Goal: Obtain resource: Download file/media

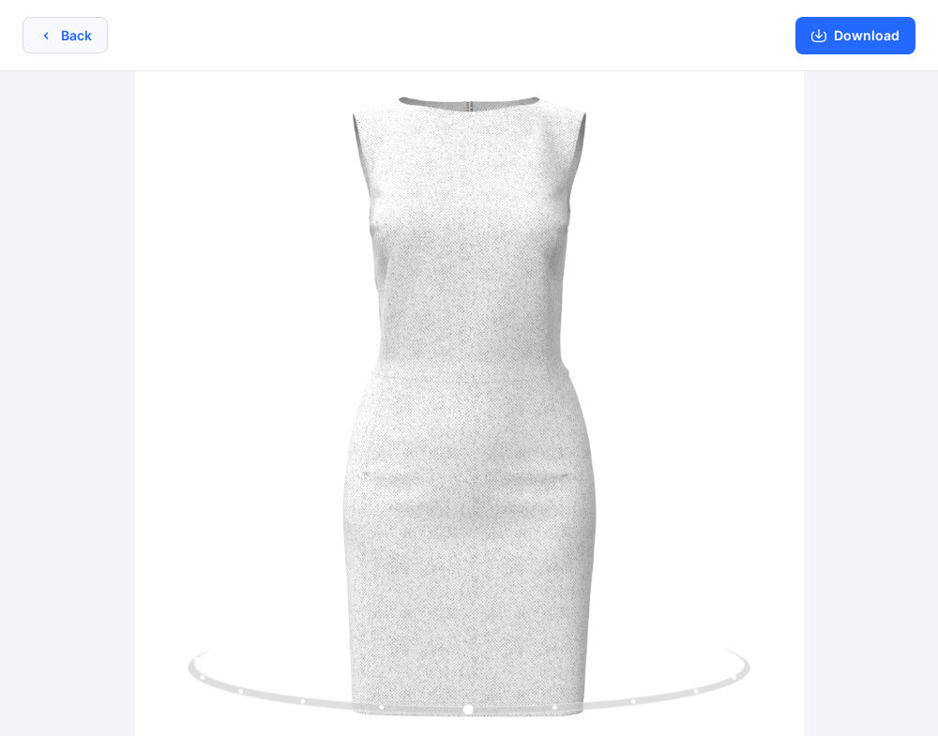
click at [33, 33] on button "Back" at bounding box center [65, 35] width 85 height 37
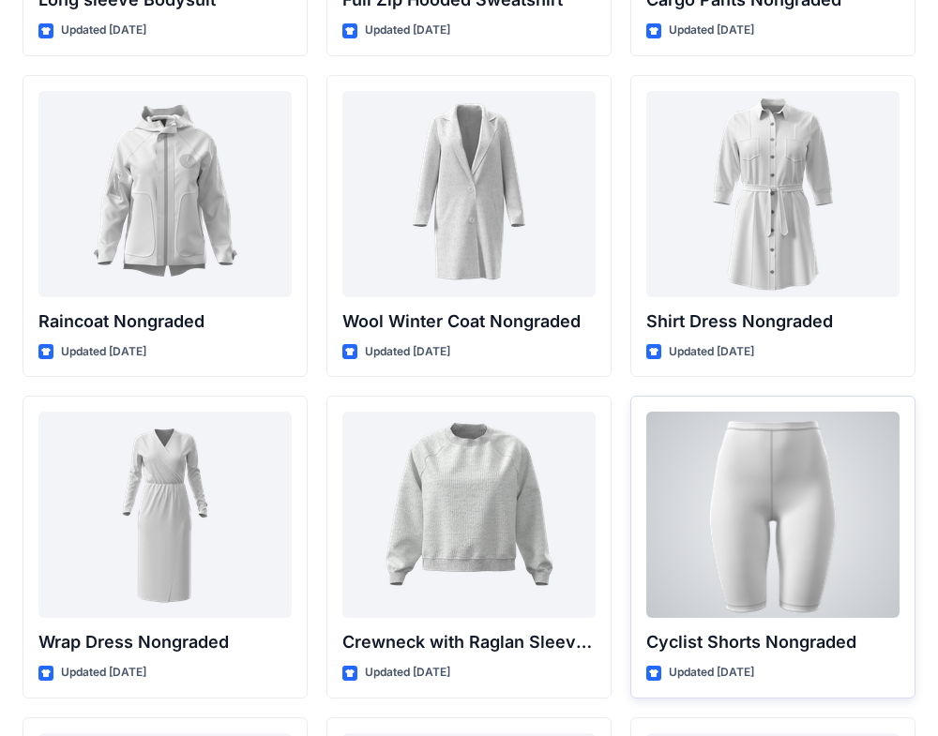
scroll to position [16389, 0]
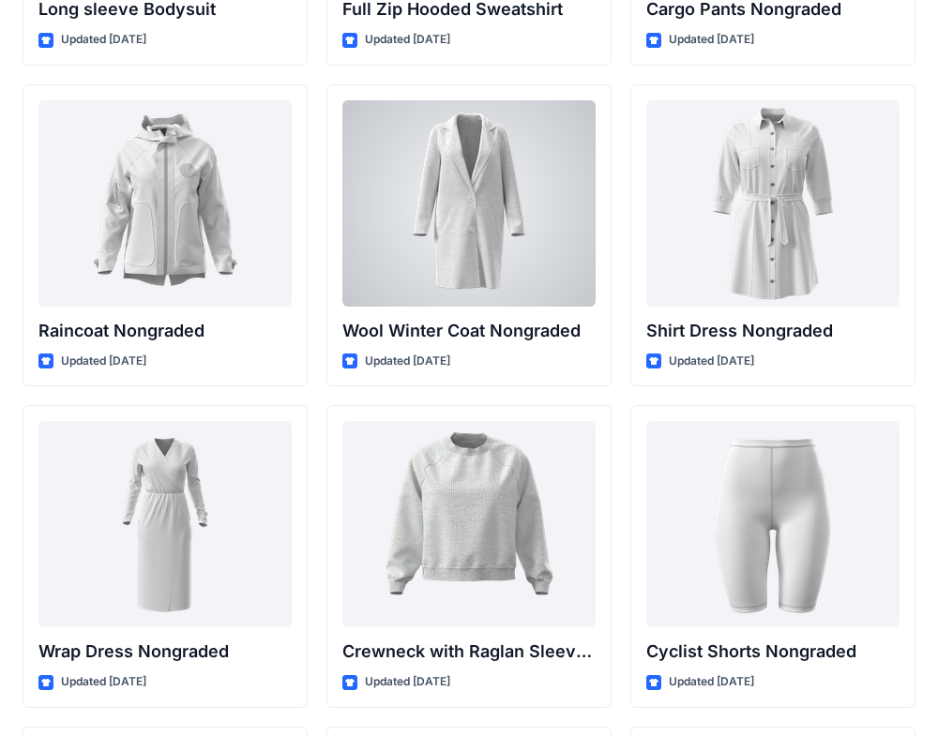
click at [472, 184] on div at bounding box center [468, 203] width 253 height 206
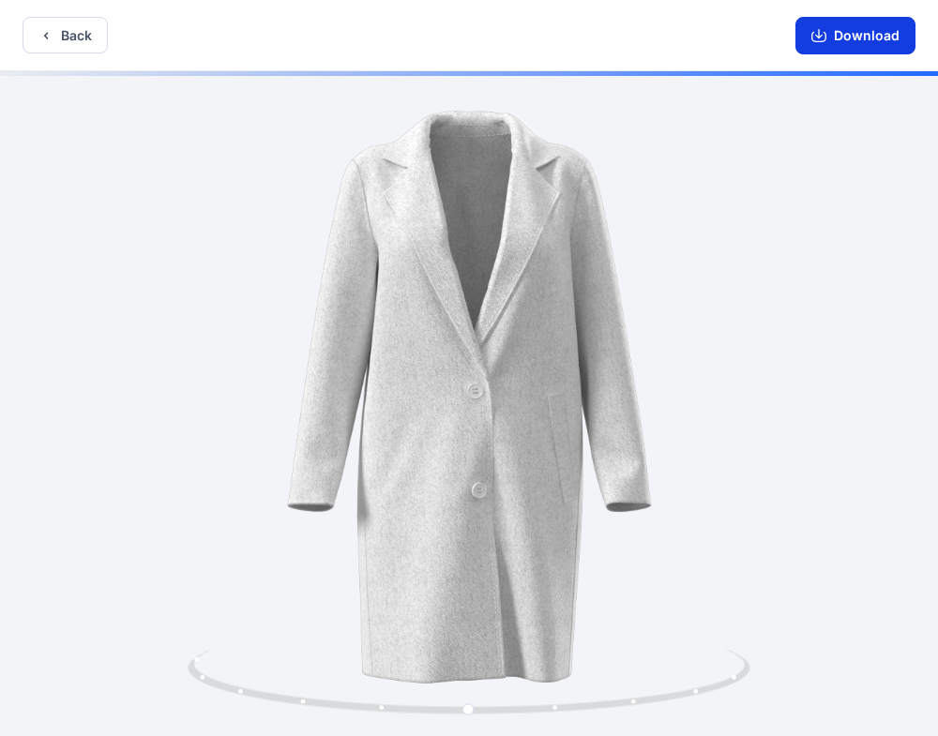
click at [856, 32] on button "Download" at bounding box center [855, 36] width 120 height 38
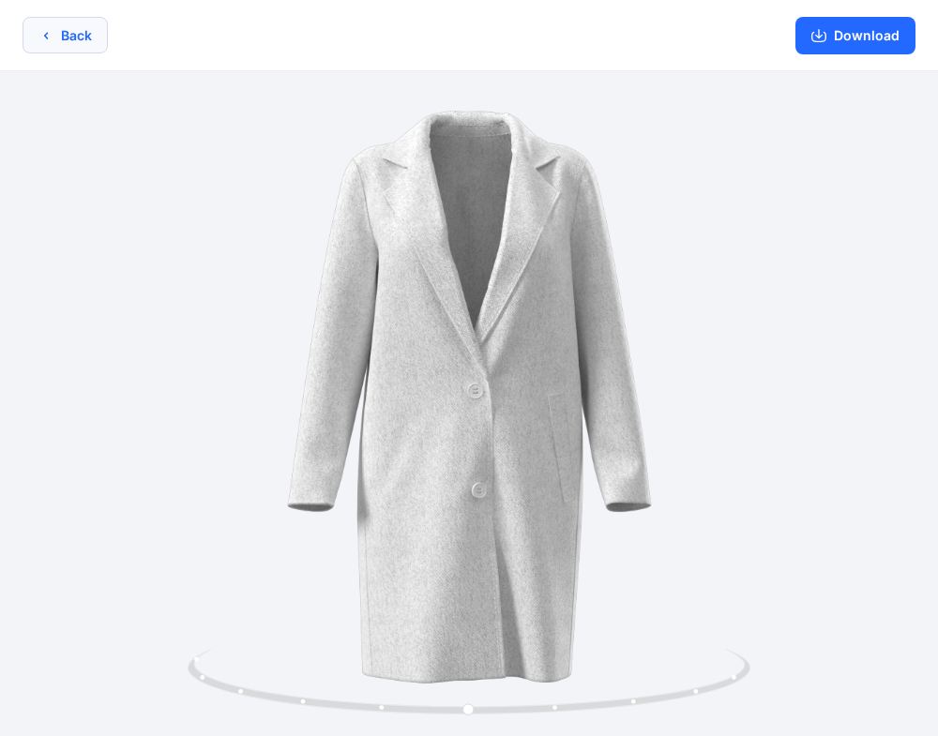
click at [39, 34] on icon "button" at bounding box center [45, 35] width 15 height 15
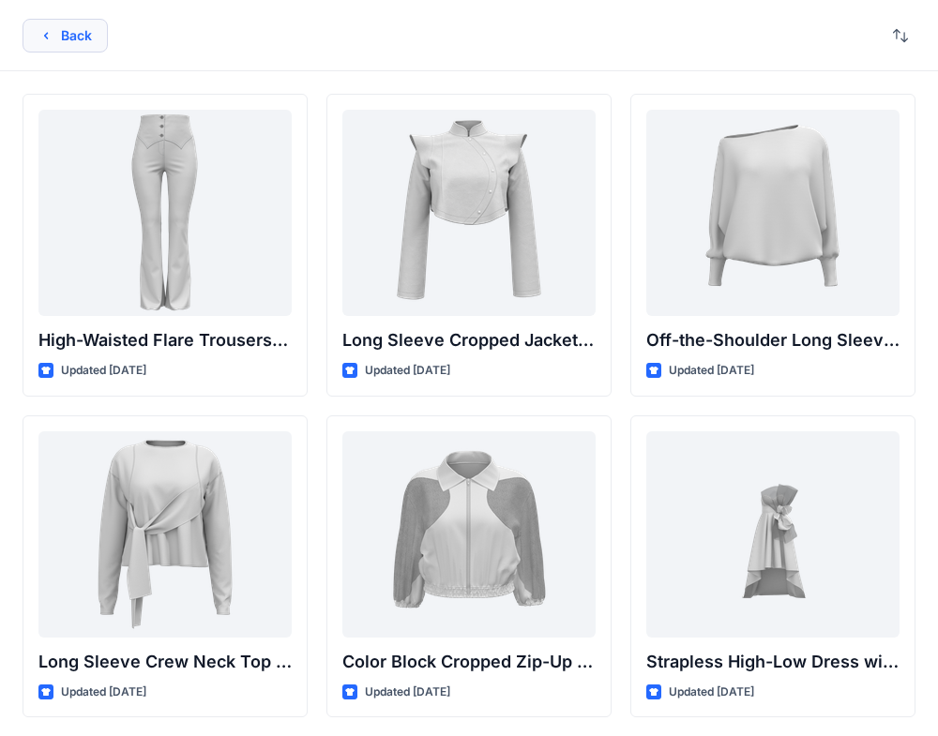
click at [85, 37] on button "Back" at bounding box center [65, 36] width 85 height 34
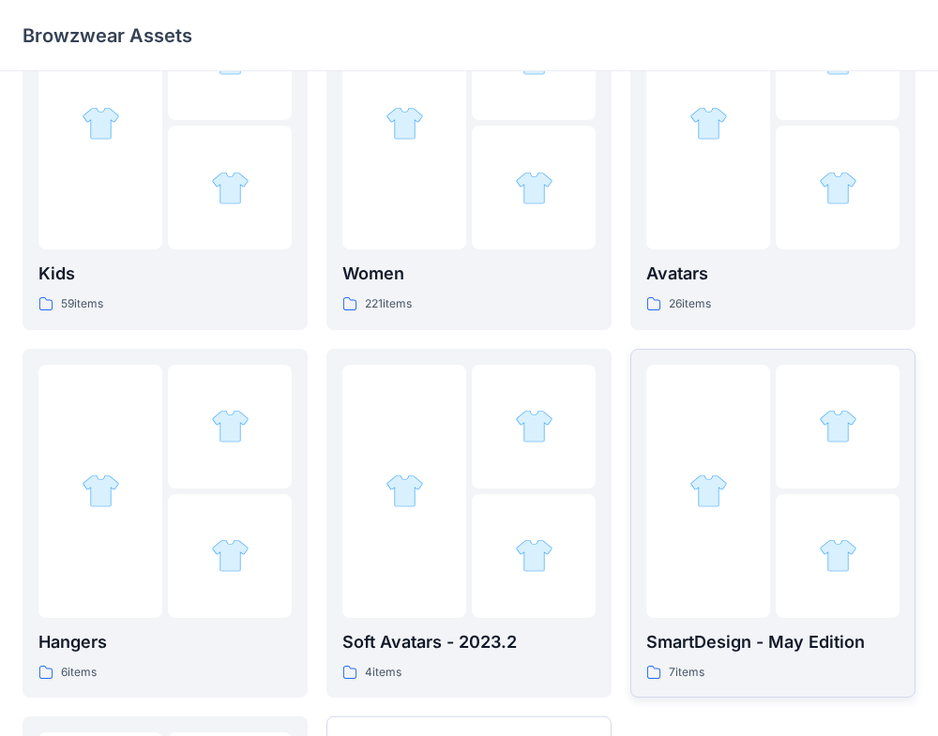
scroll to position [495, 0]
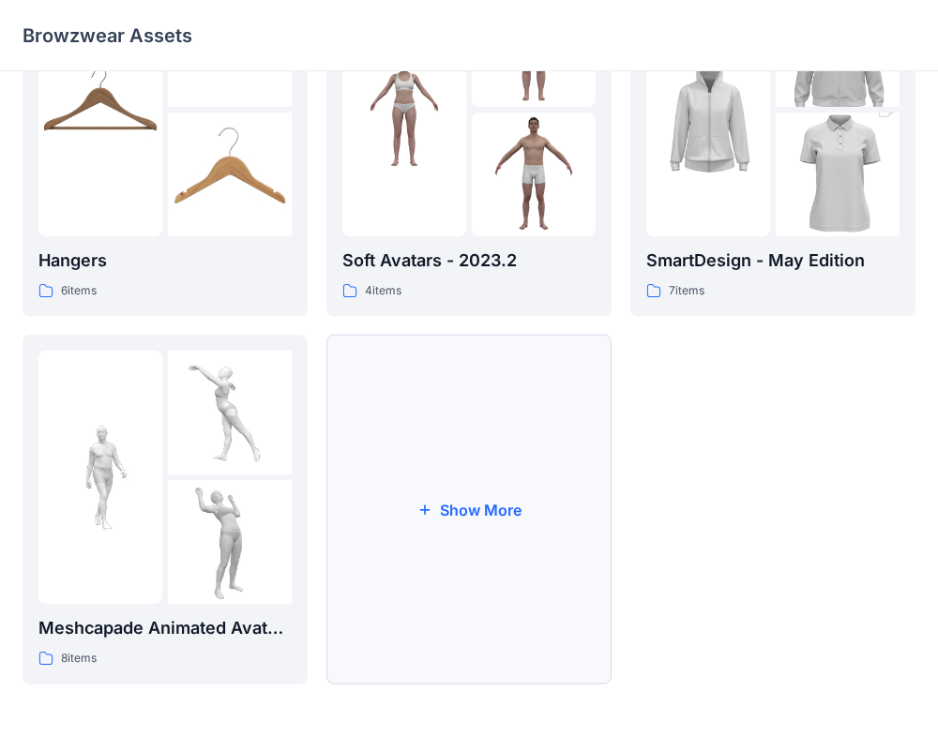
click at [489, 447] on button "Show More" at bounding box center [468, 510] width 285 height 350
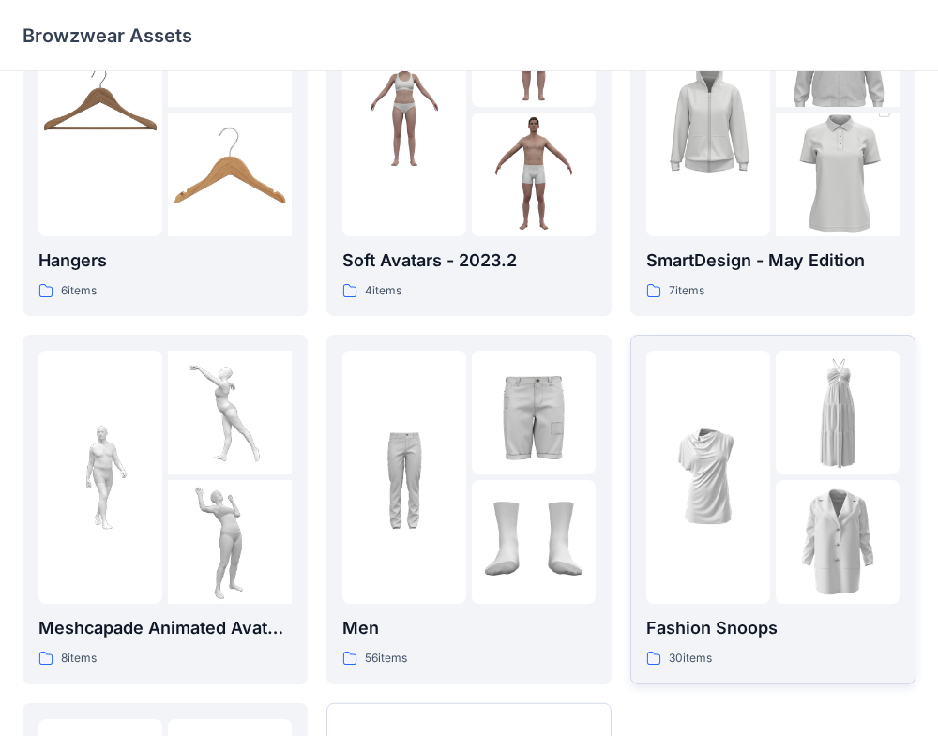
click at [775, 535] on div at bounding box center [837, 542] width 124 height 124
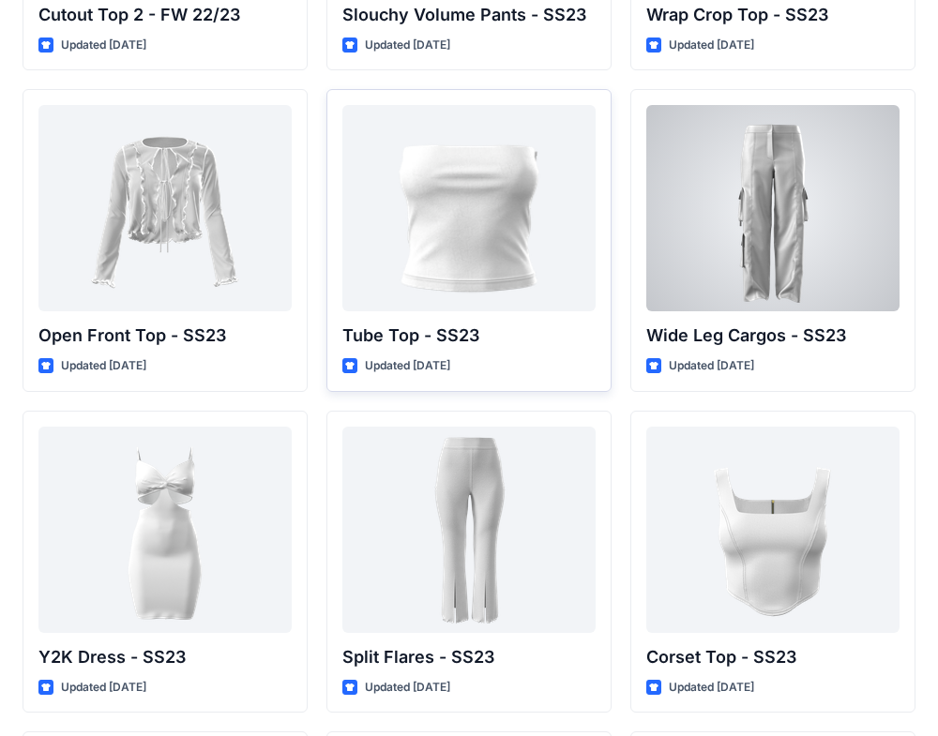
scroll to position [1288, 0]
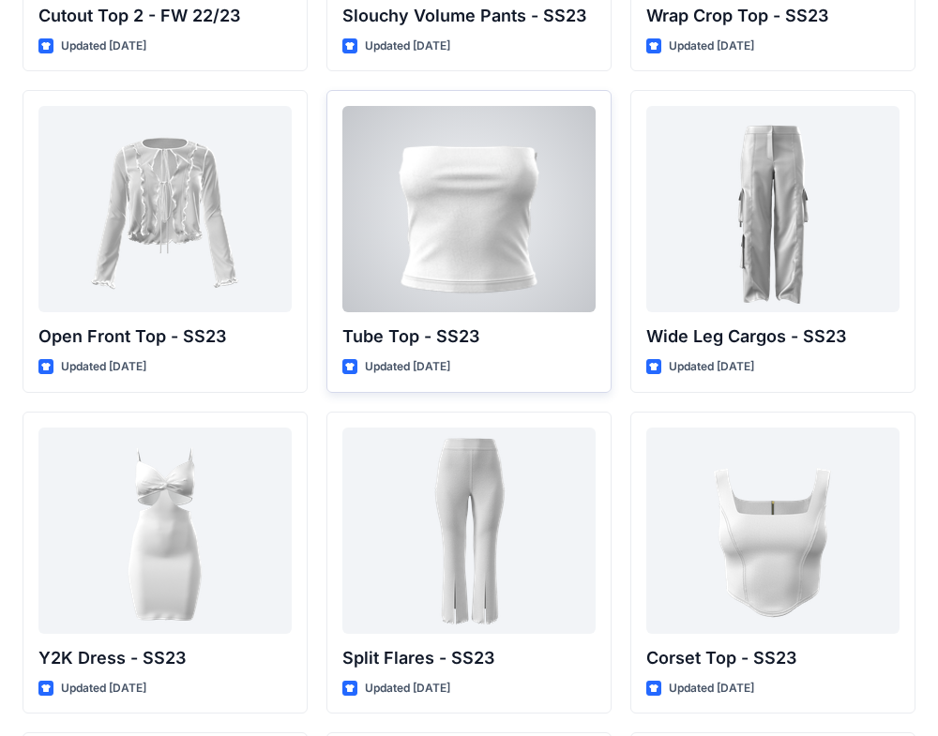
click at [460, 236] on div at bounding box center [468, 209] width 253 height 206
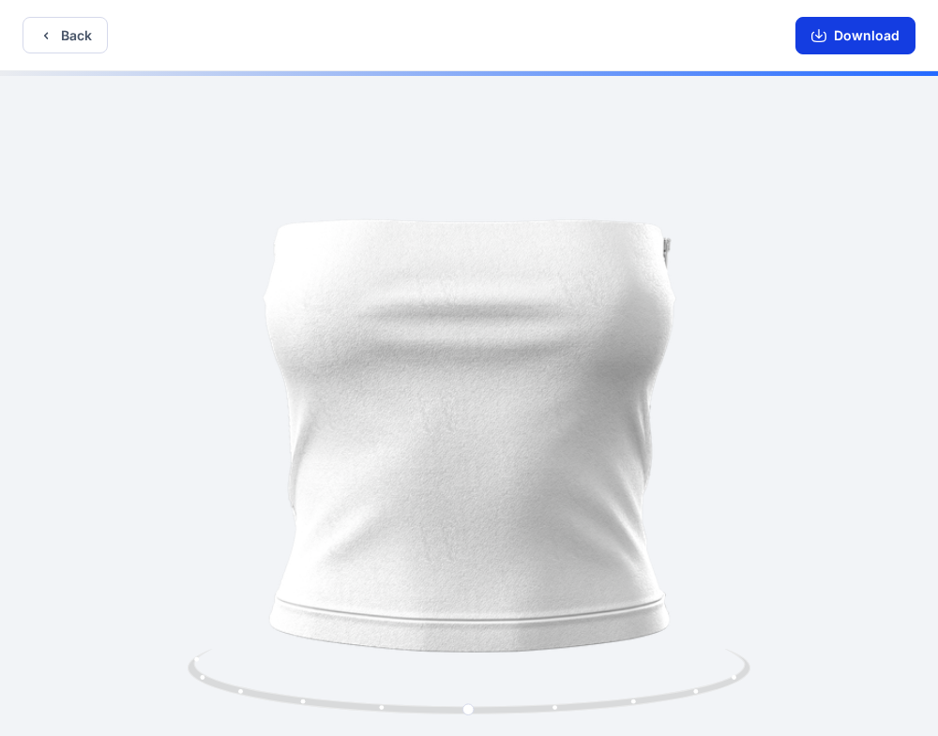
click at [833, 29] on button "Download" at bounding box center [855, 36] width 120 height 38
